Goal: Task Accomplishment & Management: Use online tool/utility

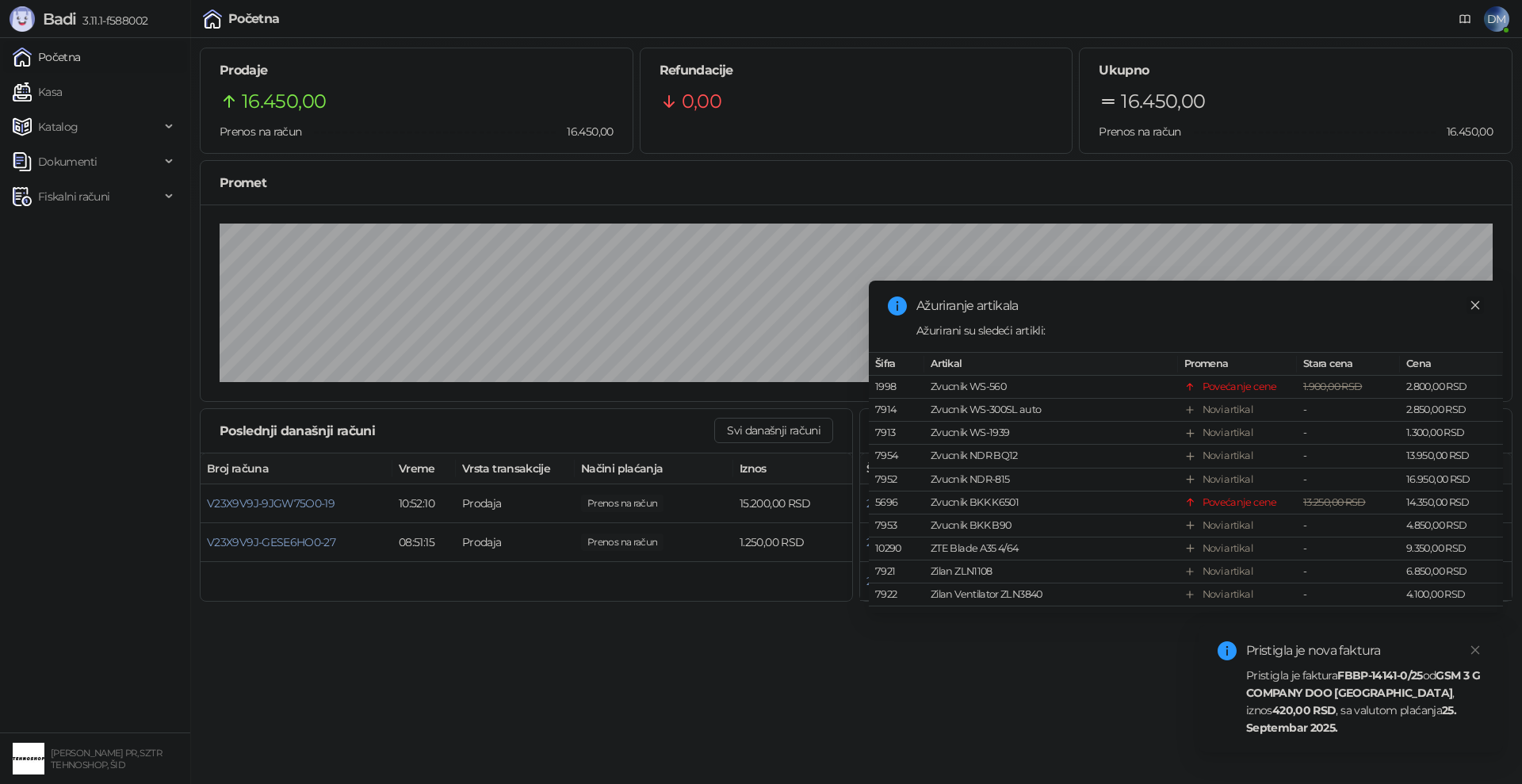
click at [1472, 304] on icon "close" at bounding box center [1475, 305] width 11 height 11
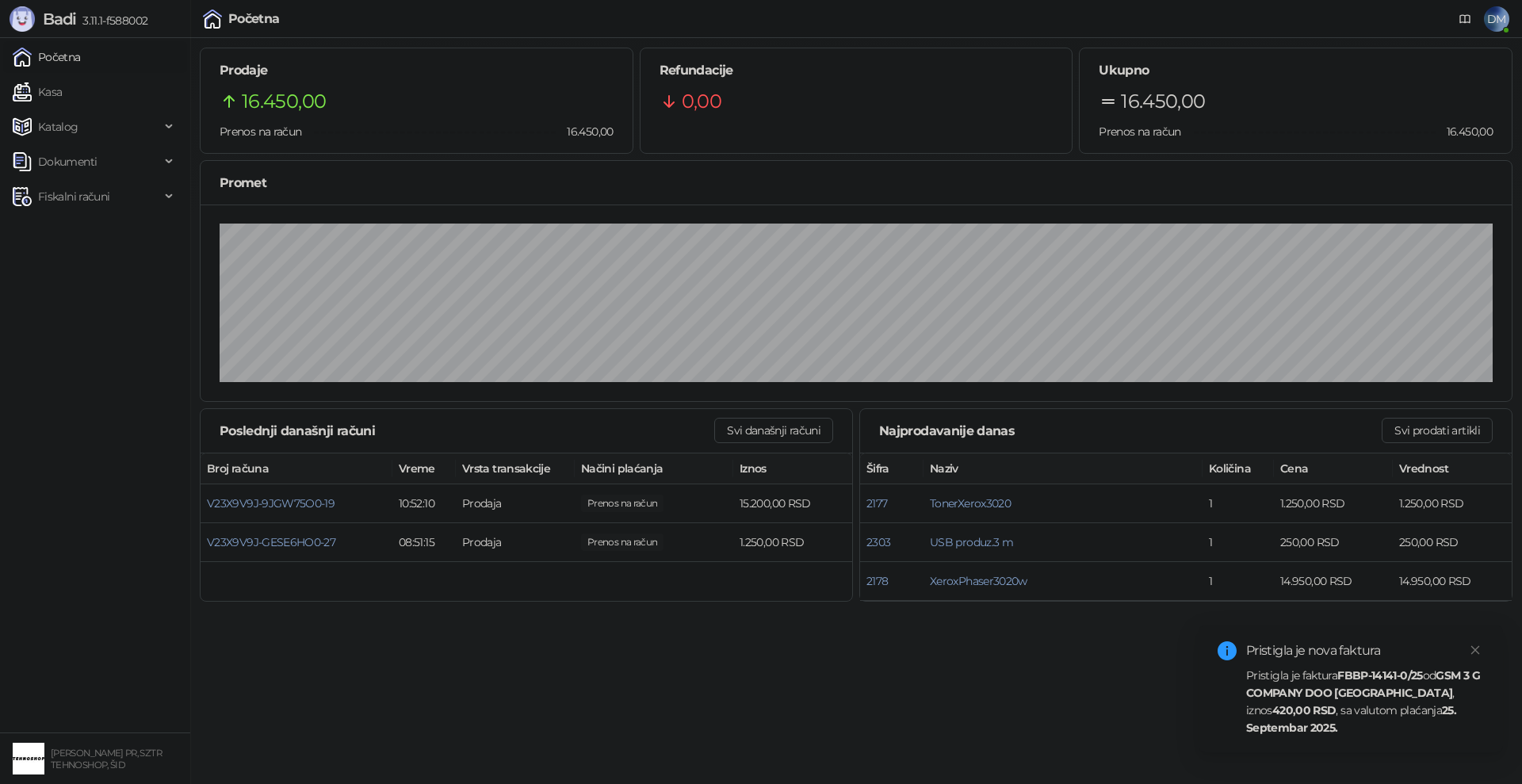
click at [1324, 705] on div "Pristigla je faktura FBBP-14141-0/25 od GSM 3 G COMPANY DOO [GEOGRAPHIC_DATA] ,…" at bounding box center [1365, 702] width 238 height 70
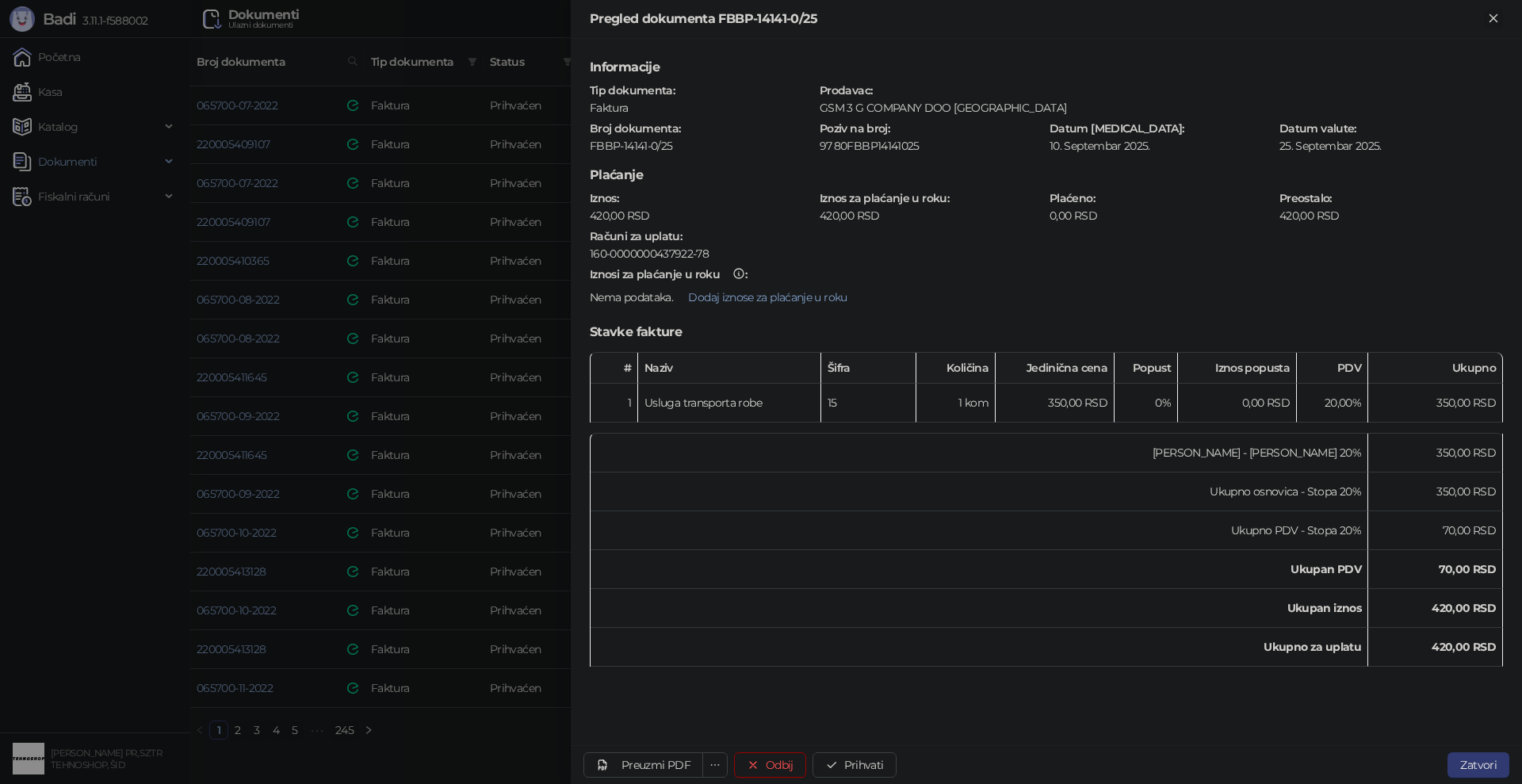
click at [1492, 15] on icon "Zatvori" at bounding box center [1493, 17] width 7 height 7
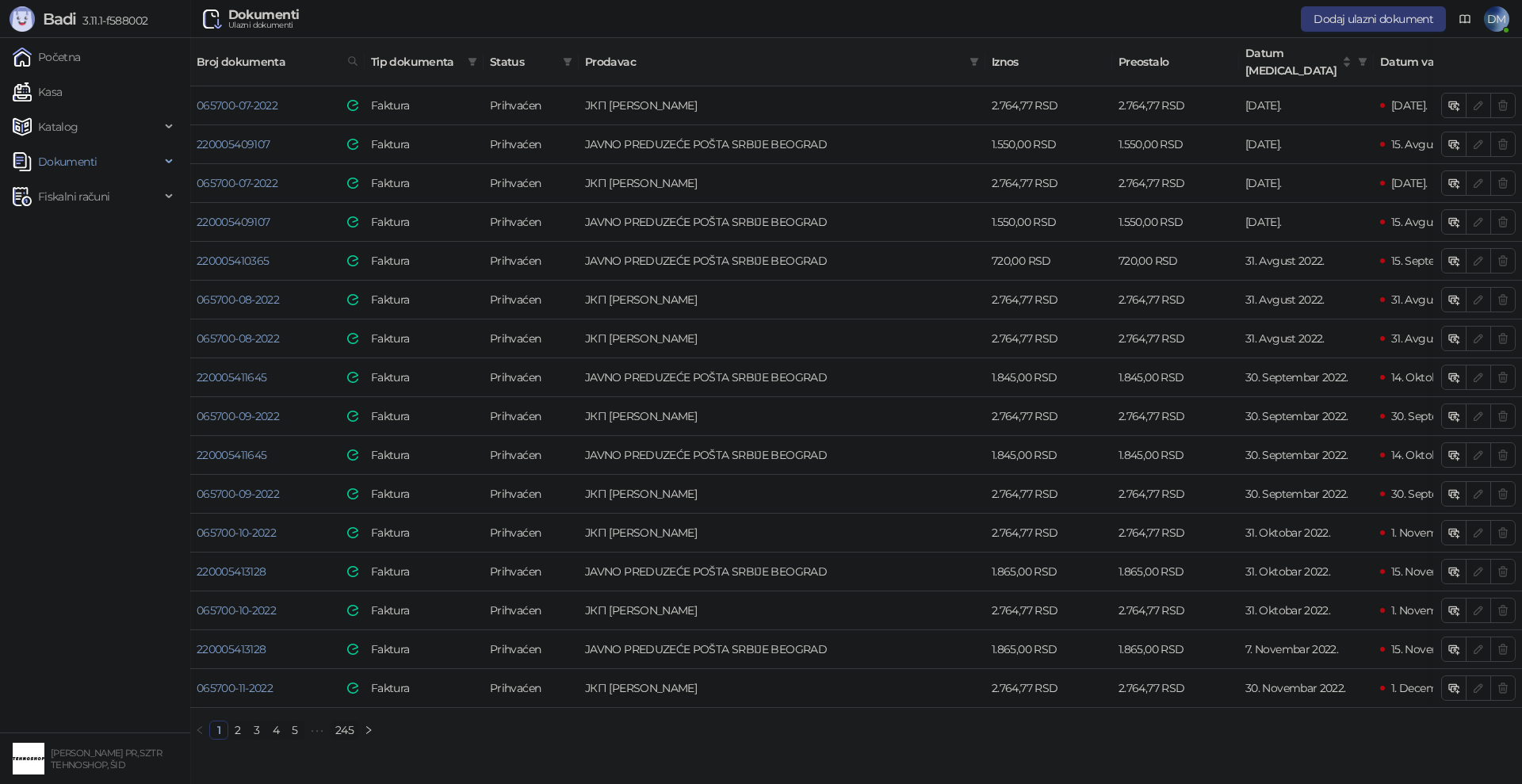
click at [340, 728] on link "245" at bounding box center [345, 730] width 28 height 17
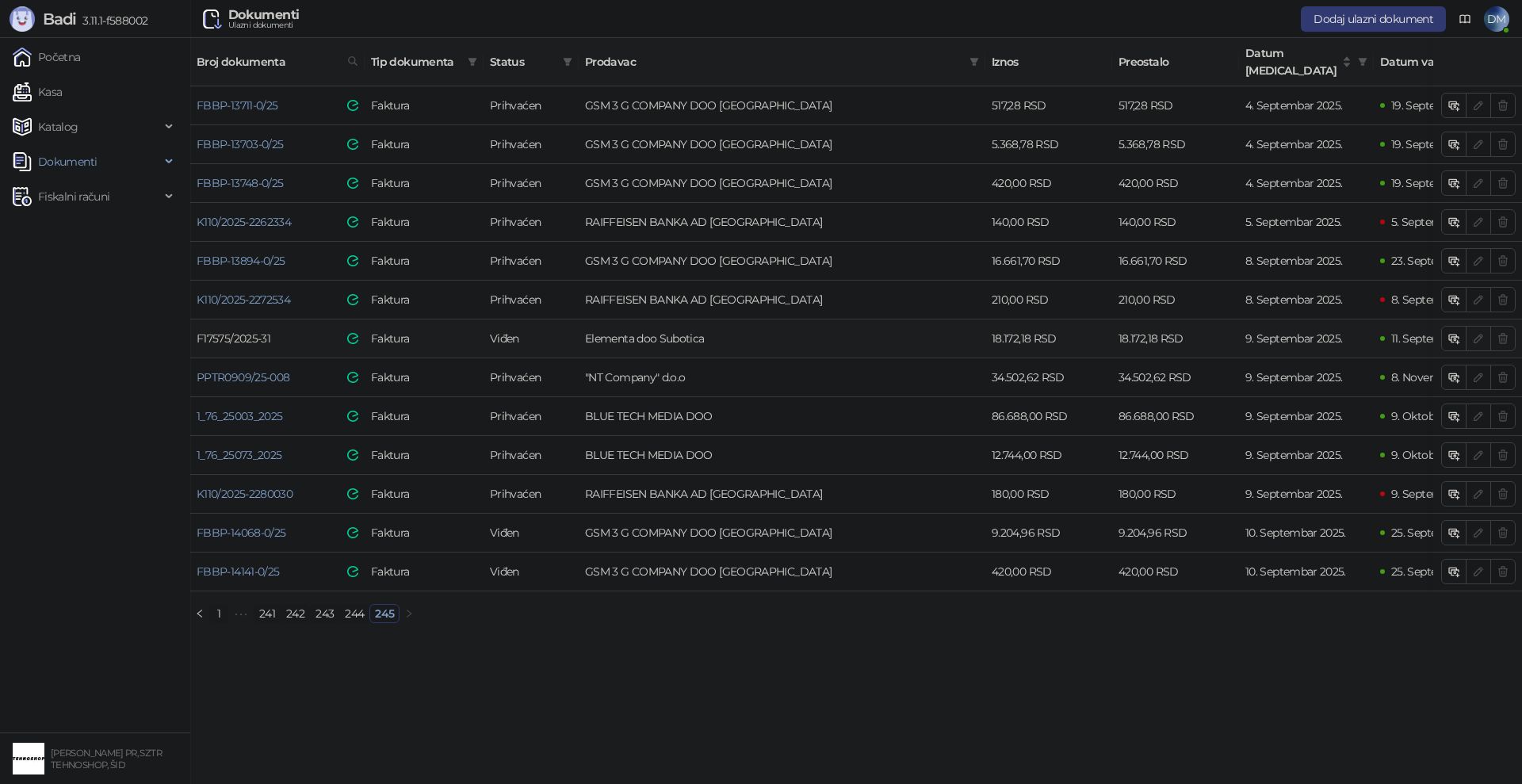
click at [217, 331] on link "F17575/2025-31" at bounding box center [233, 338] width 74 height 15
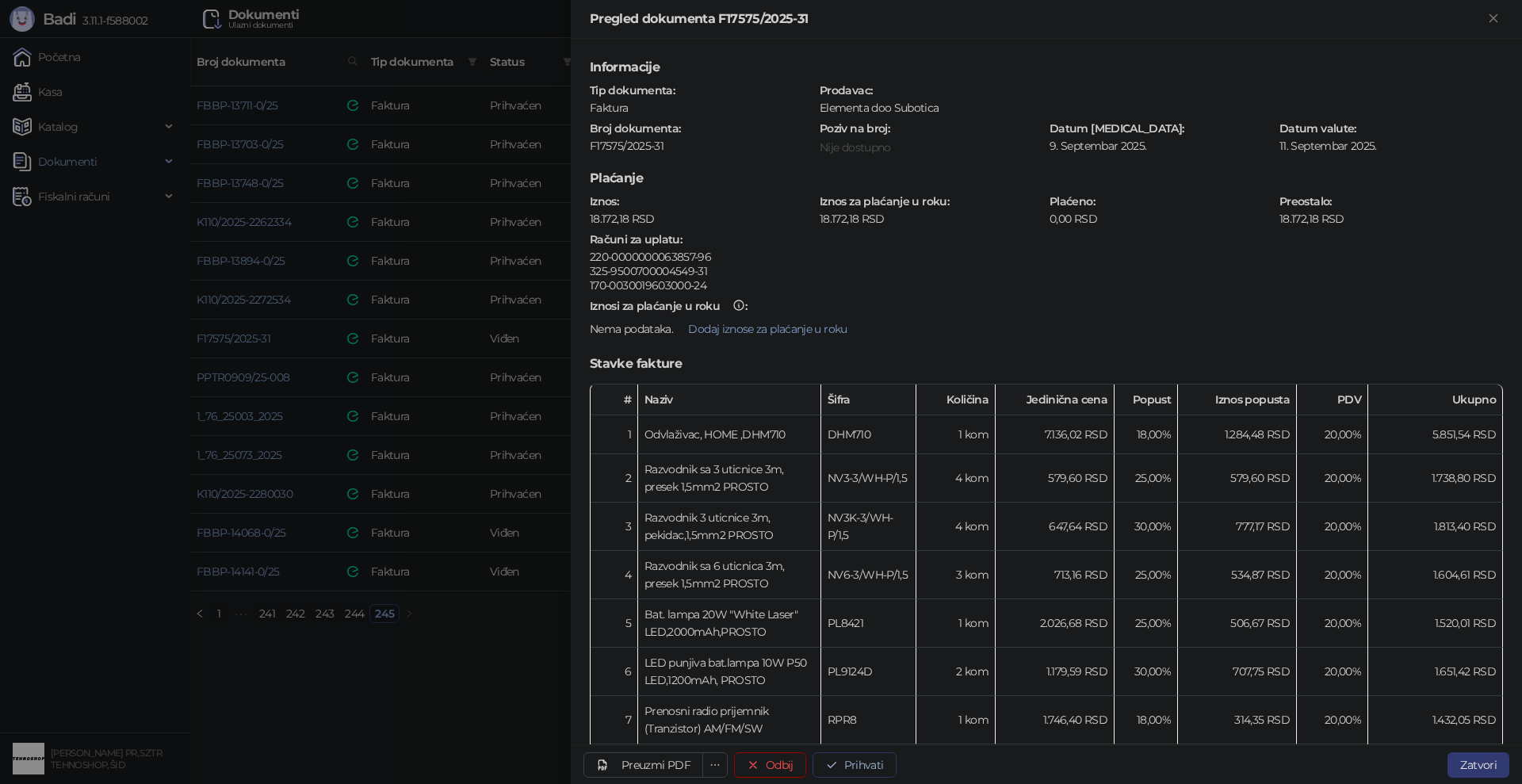
click at [857, 763] on button "Prihvati" at bounding box center [854, 765] width 84 height 25
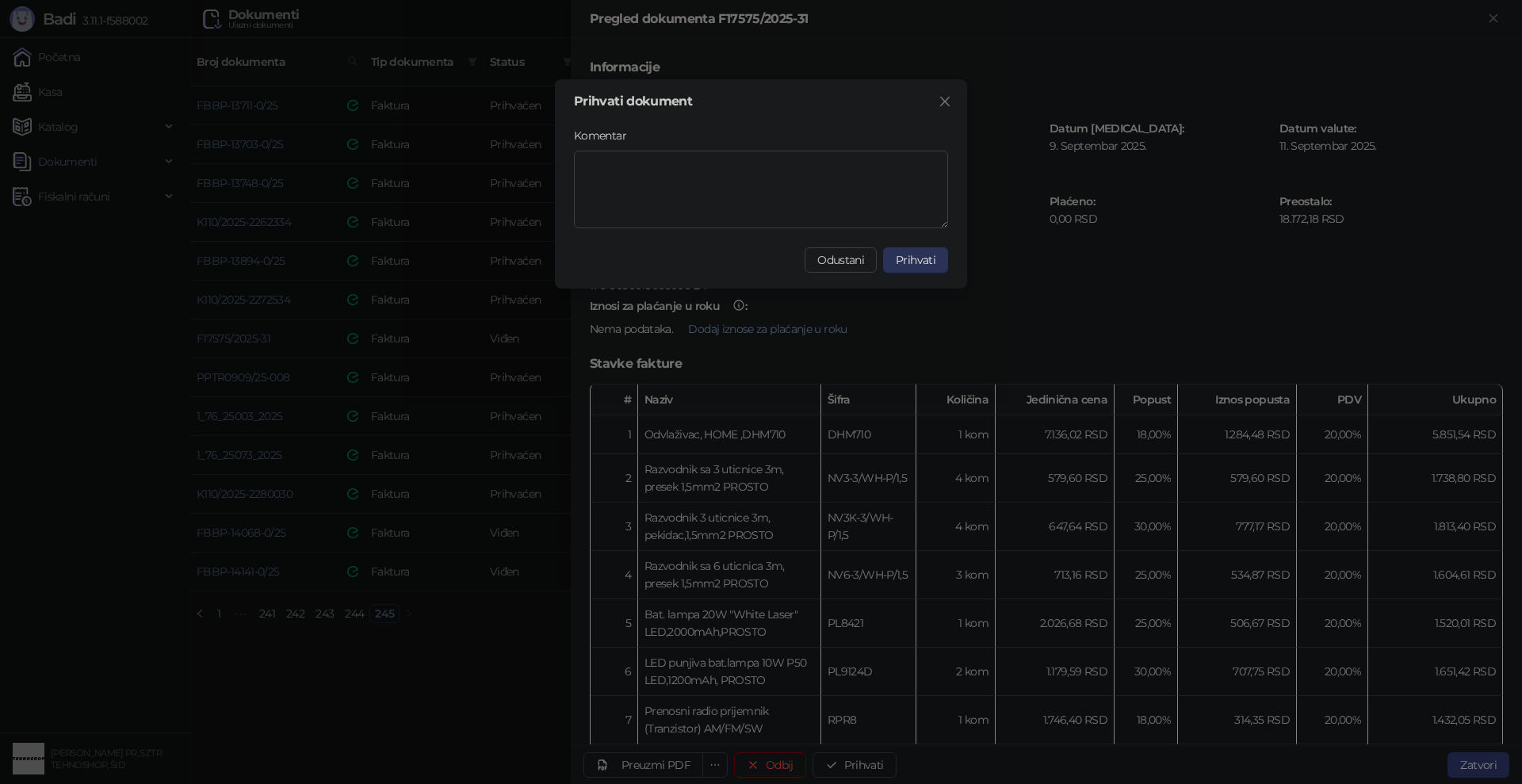
click at [927, 256] on span "Prihvati" at bounding box center [915, 259] width 40 height 15
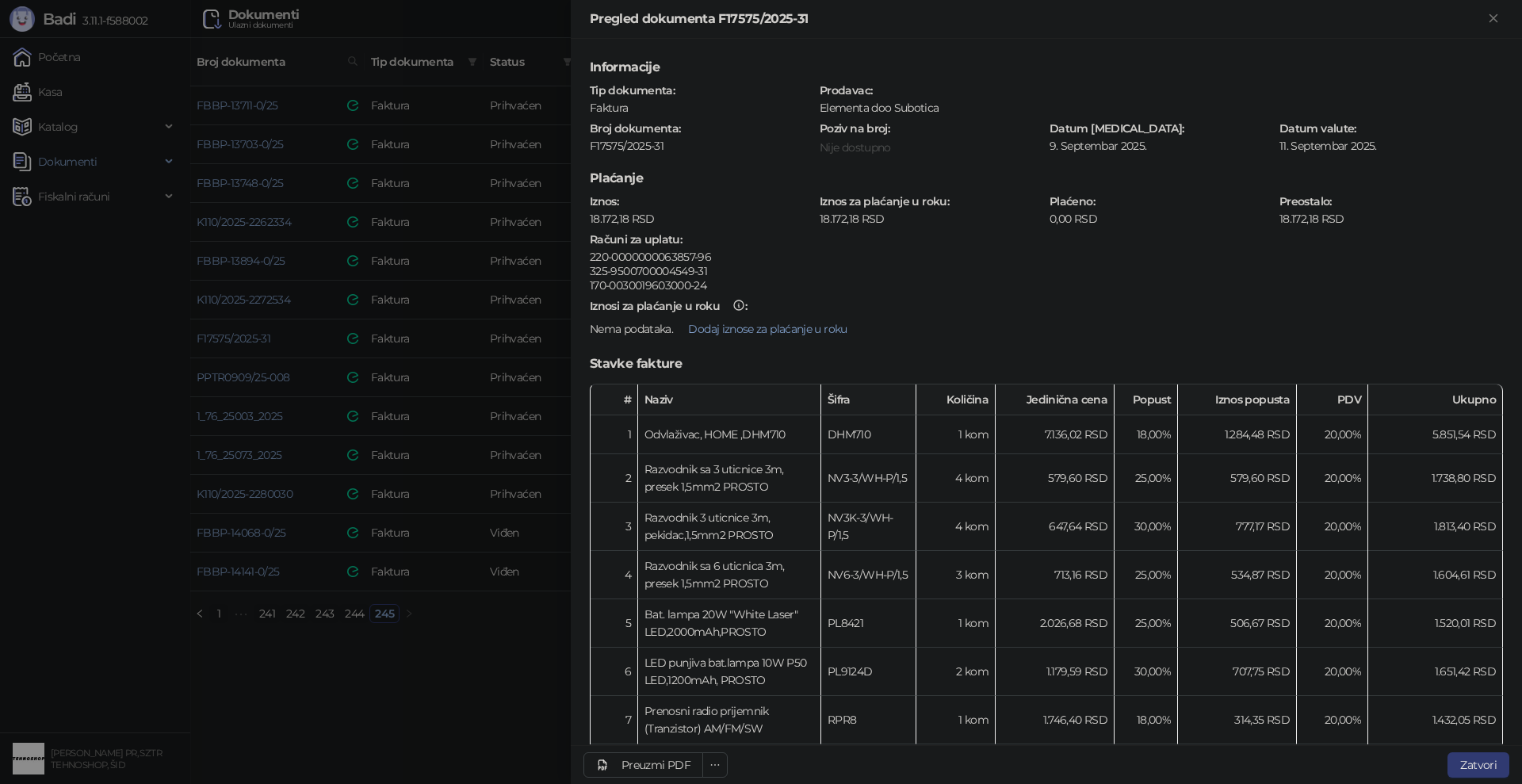
click at [459, 699] on div at bounding box center [761, 392] width 1522 height 784
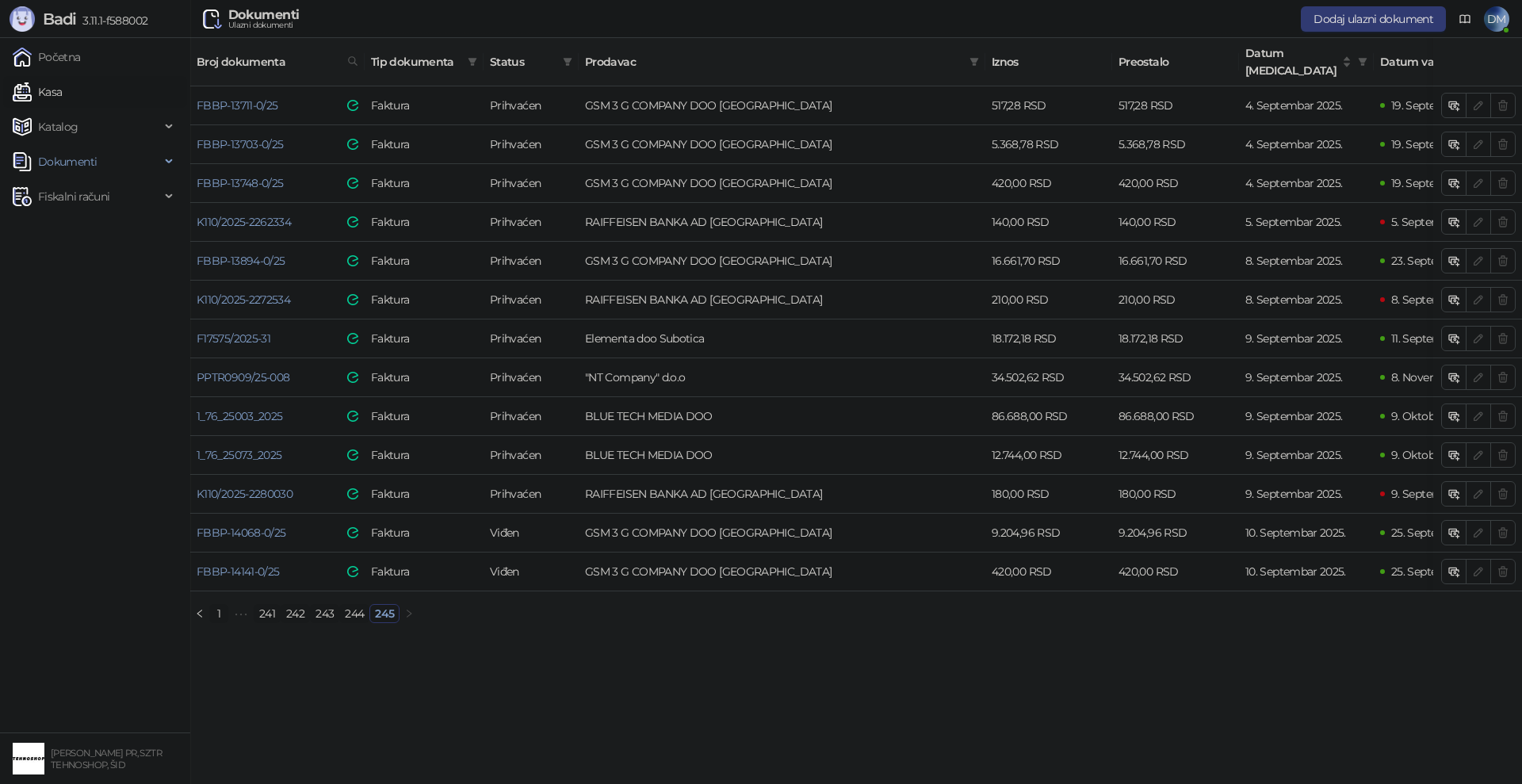
click at [46, 81] on link "Kasa" at bounding box center [37, 92] width 49 height 32
